Goal: Check status: Check status

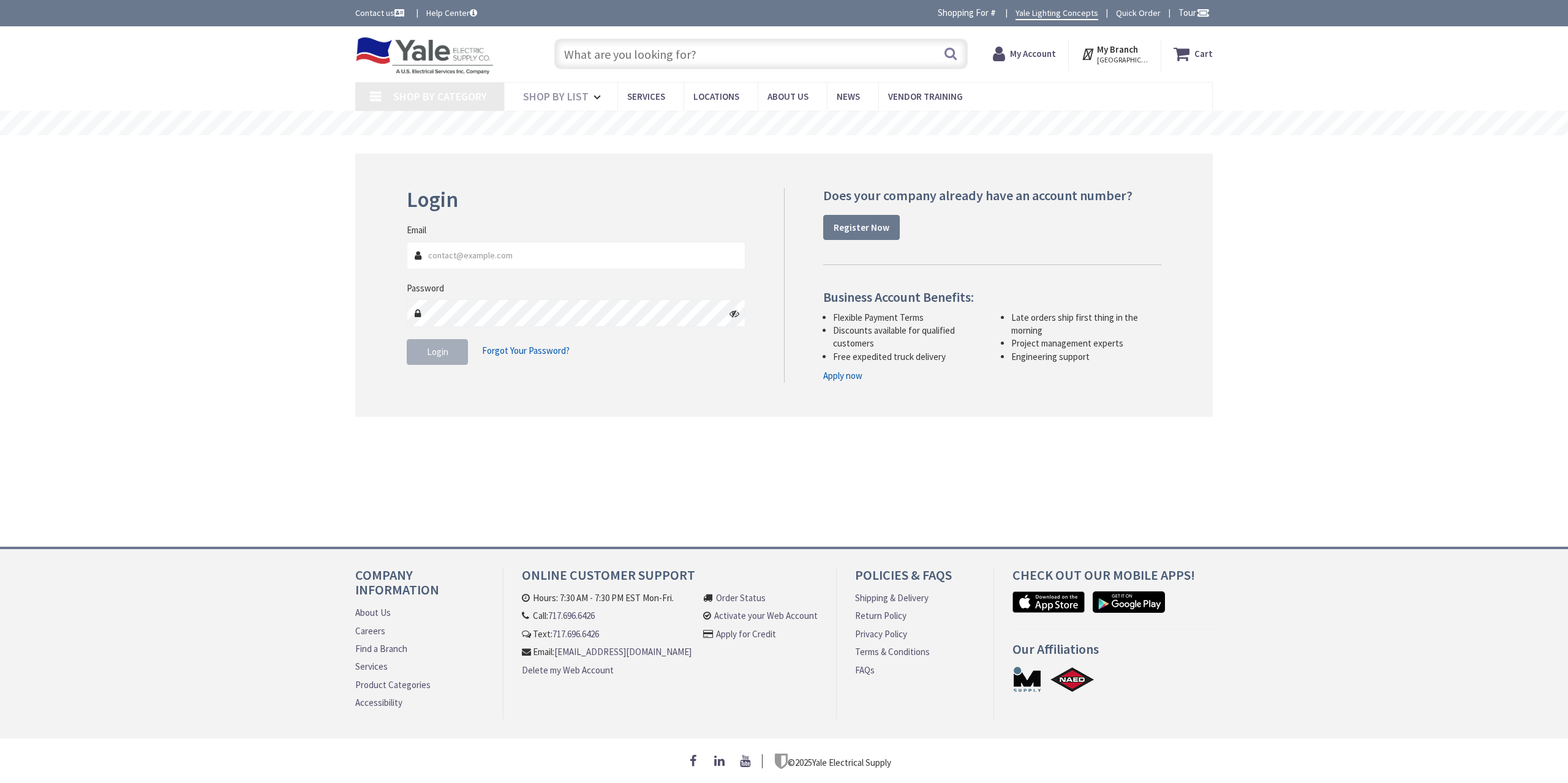
type input "[EMAIL_ADDRESS][DOMAIN_NAME]"
click at [429, 353] on span "Login" at bounding box center [438, 351] width 22 height 11
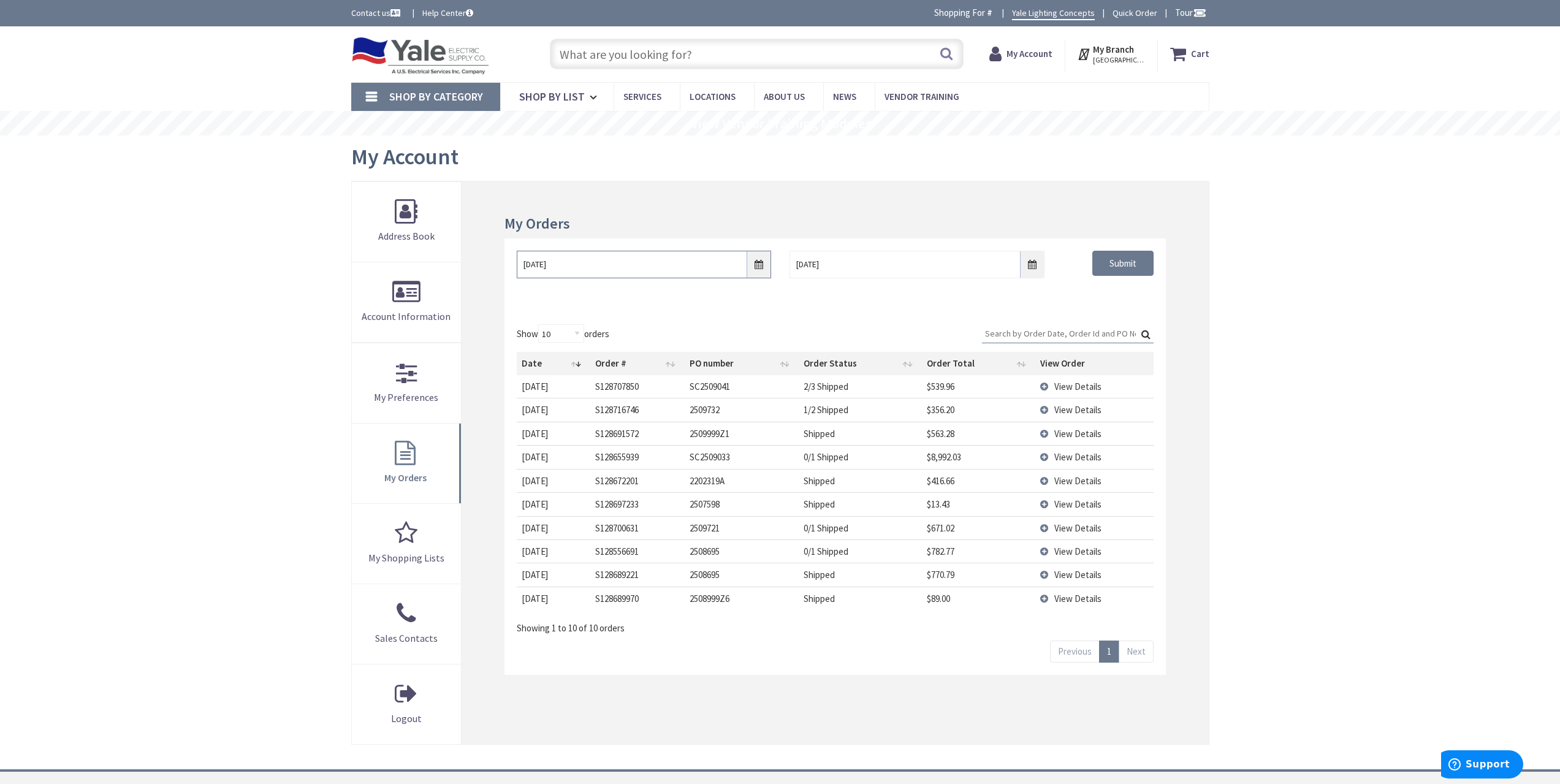
click at [758, 268] on input "[DATE]" at bounding box center [644, 264] width 255 height 28
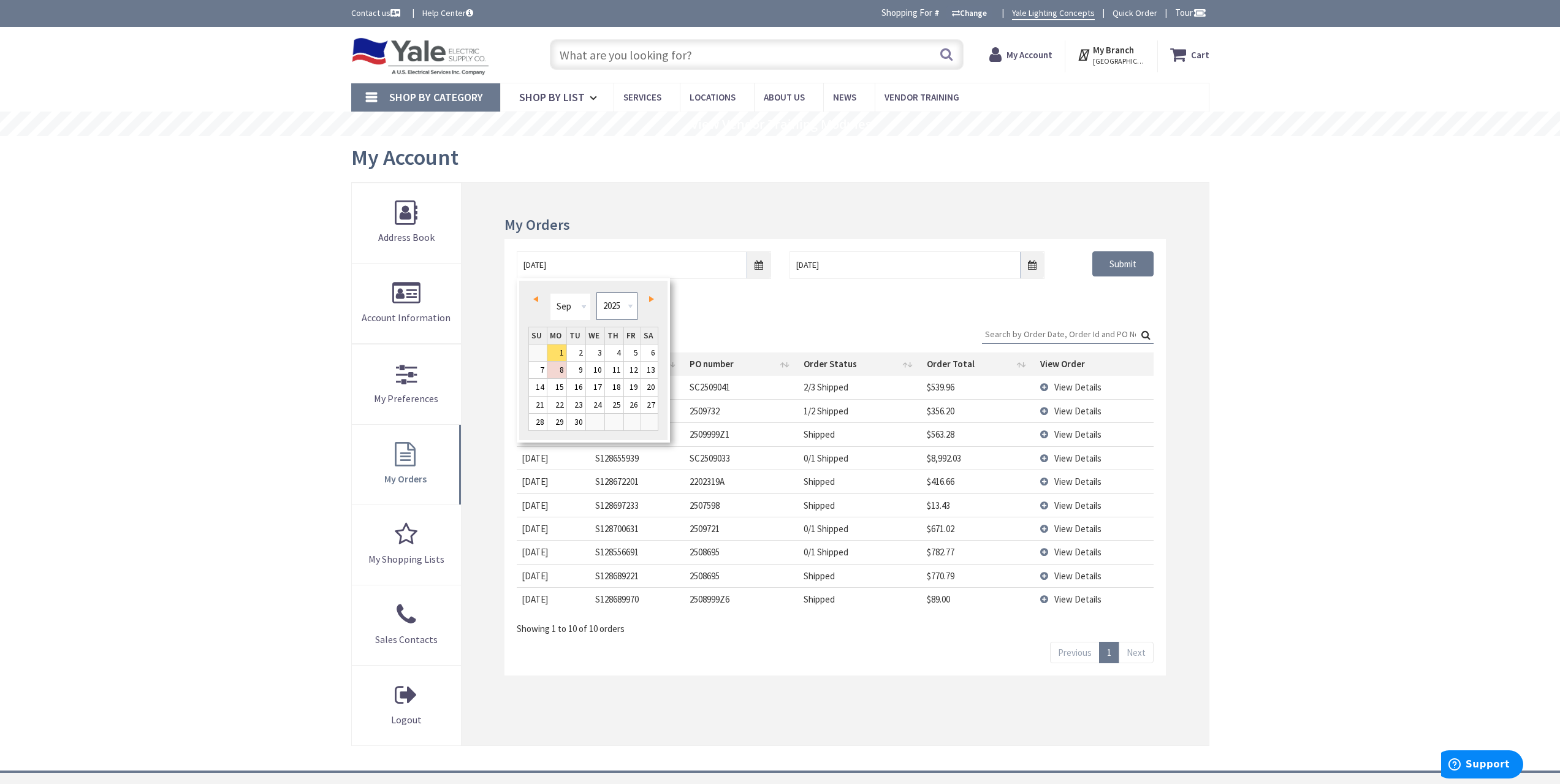
click at [618, 319] on select "1980 1981 1982 1983 1984 1985 1986 1987 1988 1989 1990 1991 1992 1993 1994 1995…" at bounding box center [617, 306] width 41 height 28
type input "[DATE]"
type input "[GEOGRAPHIC_DATA], [GEOGRAPHIC_DATA]"
click at [1028, 313] on div "Show 10 25 50 100 orders Search: Date Order # PO number Order Status Order Tota…" at bounding box center [835, 494] width 661 height 363
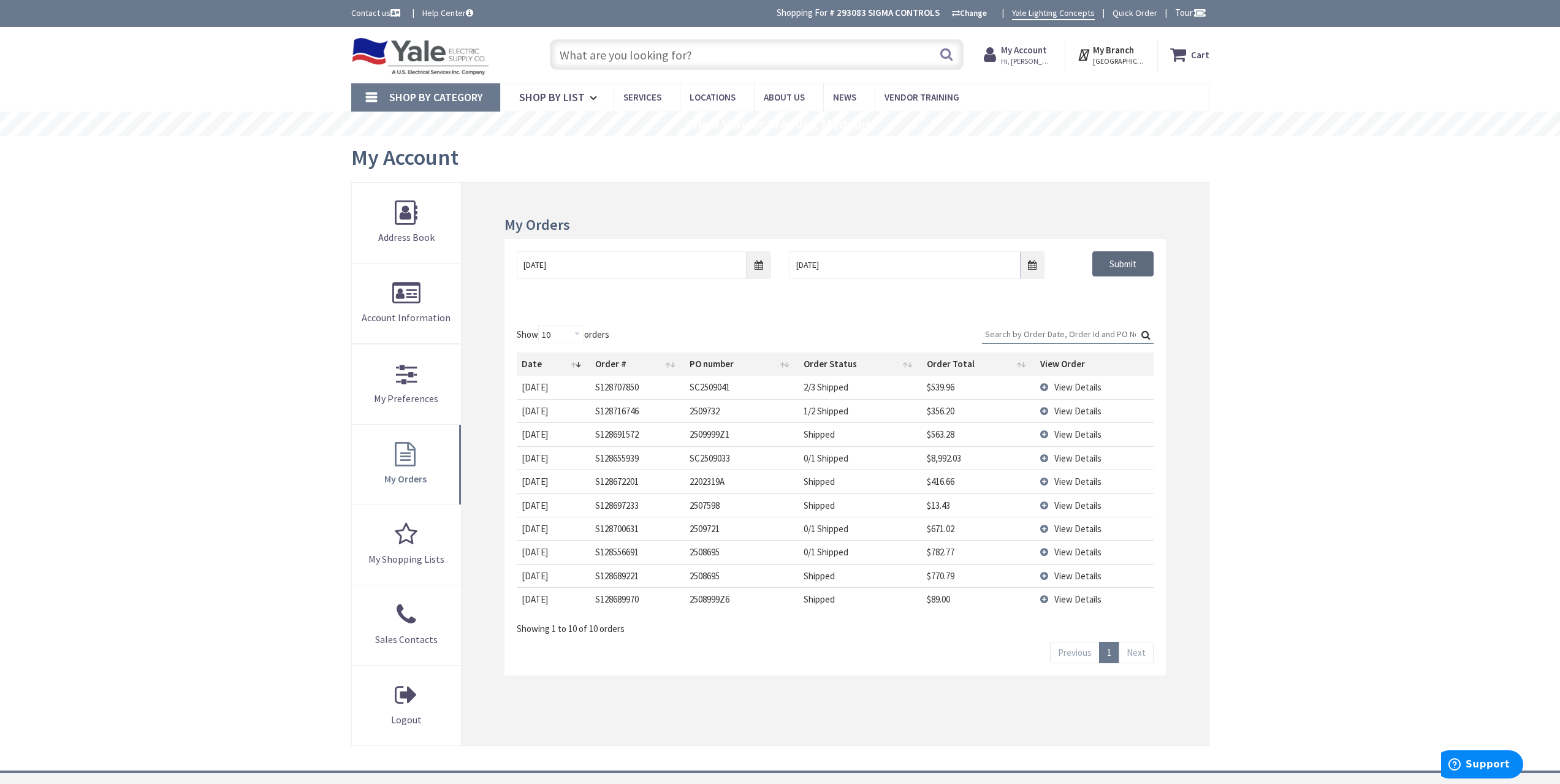
click at [1093, 263] on input "Submit" at bounding box center [1123, 264] width 61 height 26
click at [1074, 387] on span "View Details" at bounding box center [1078, 387] width 47 height 11
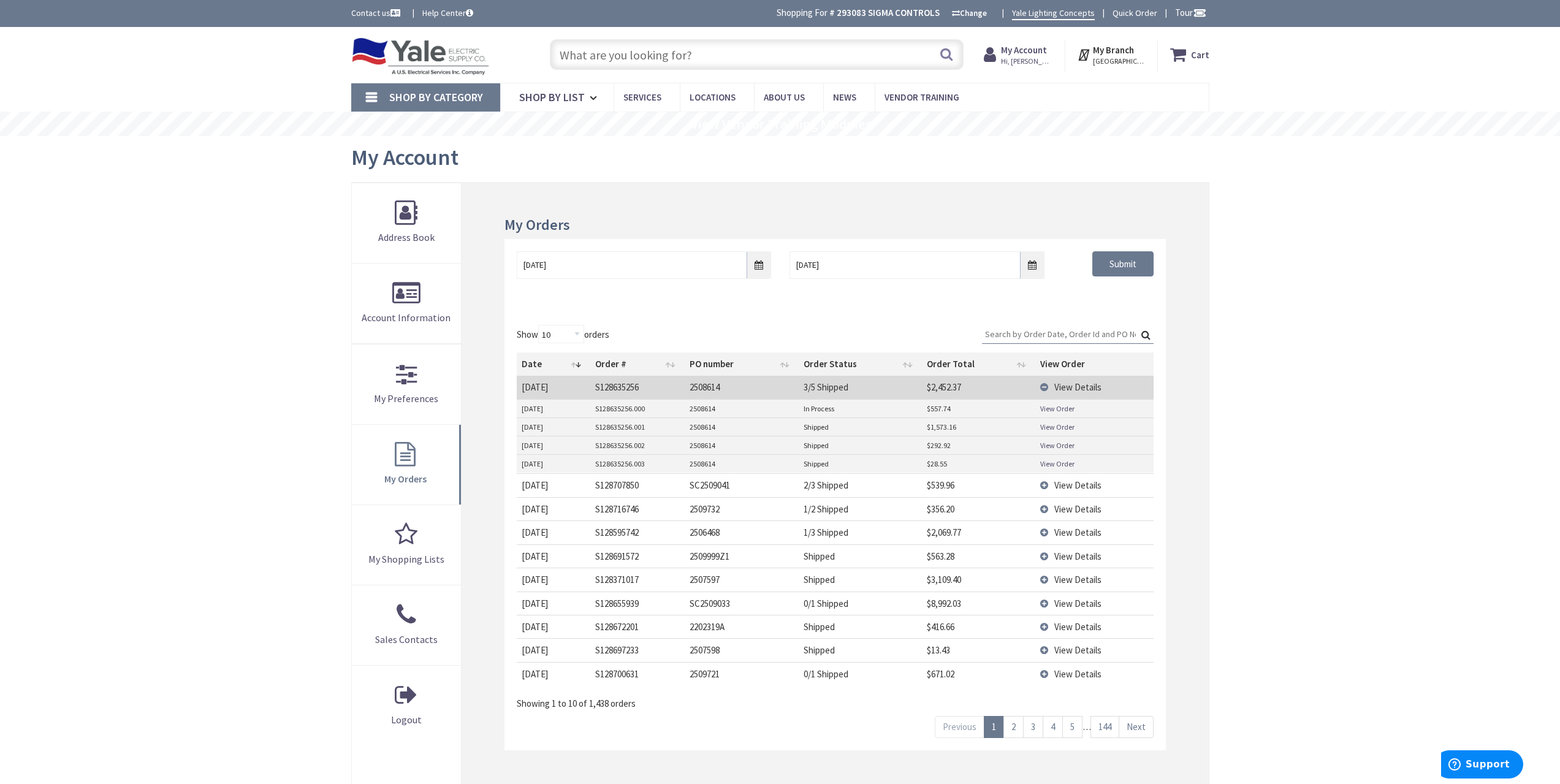
click at [1056, 466] on link "View Order" at bounding box center [1058, 463] width 34 height 10
click at [1085, 390] on span "View Details" at bounding box center [1078, 387] width 47 height 11
